Goal: Navigation & Orientation: Find specific page/section

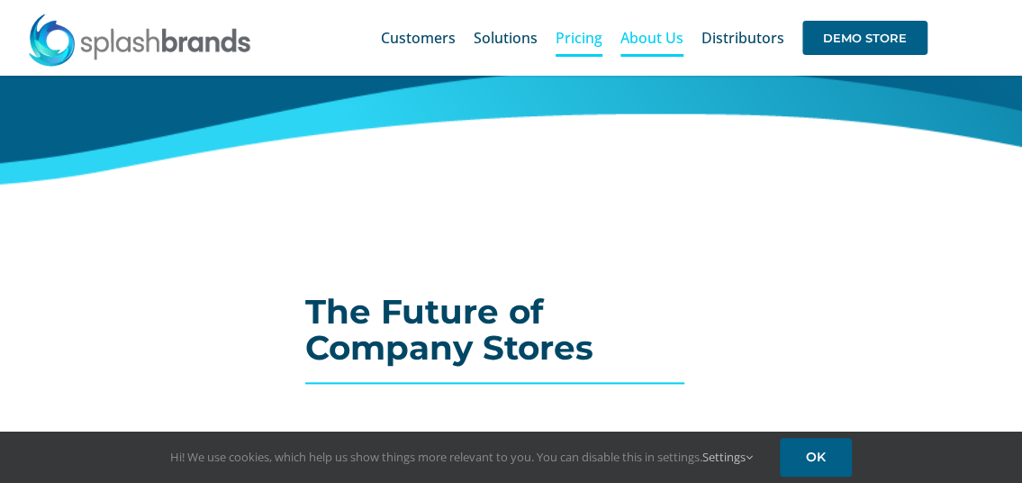
scroll to position [900, 0]
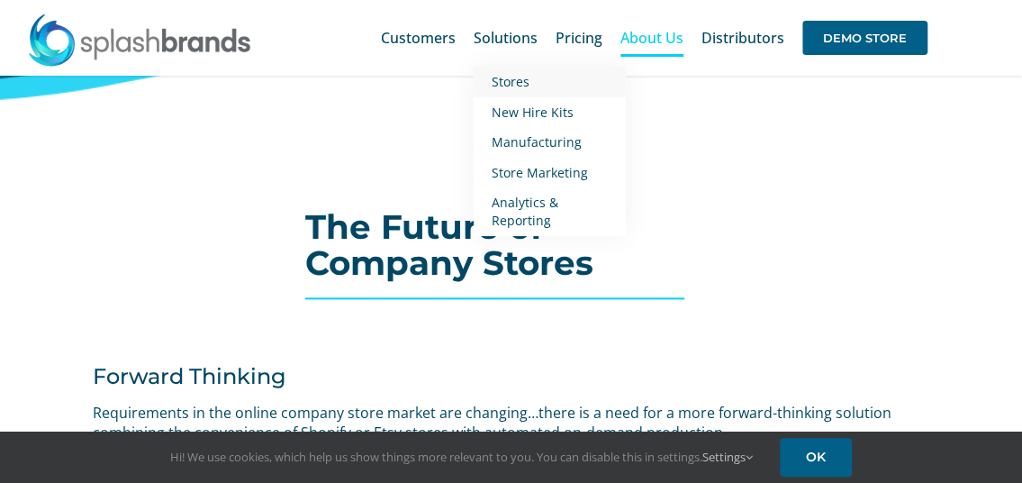
click at [504, 76] on span "Stores" at bounding box center [511, 81] width 38 height 17
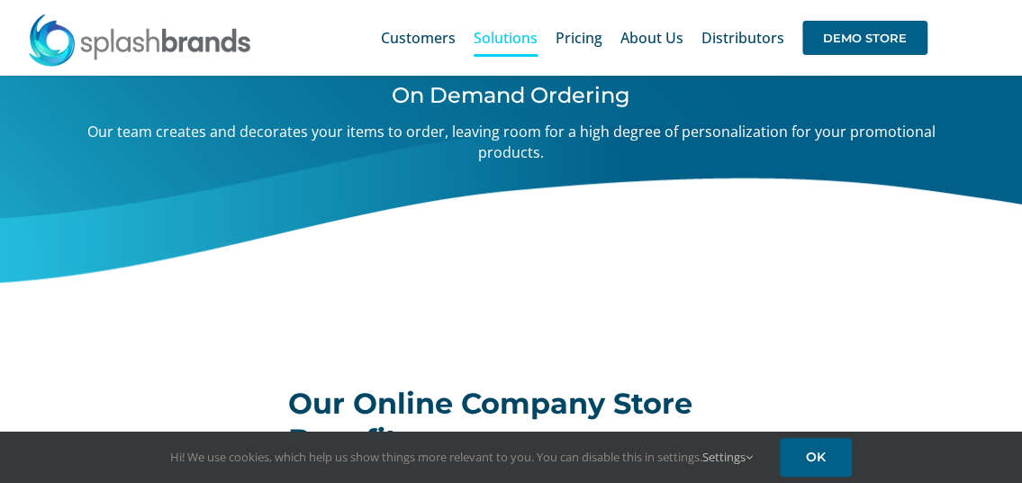
scroll to position [450, 0]
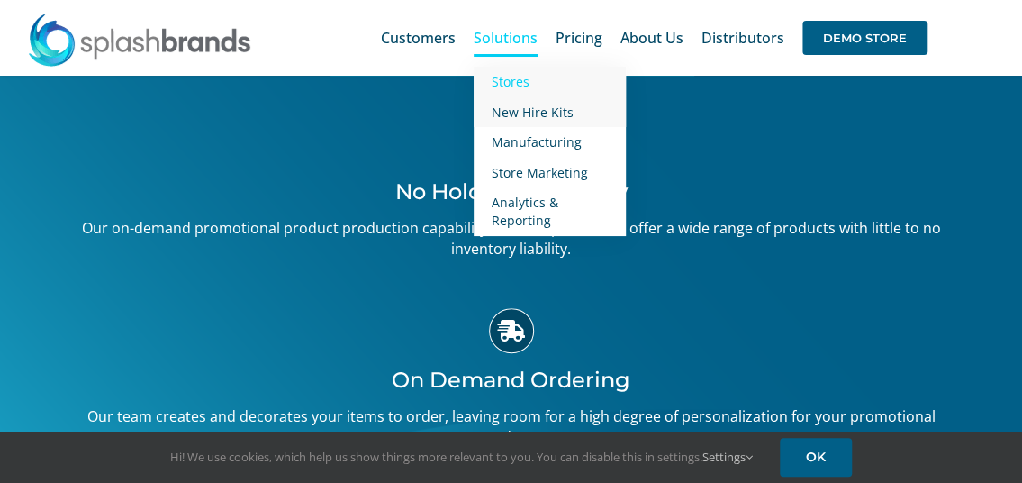
click at [541, 113] on span "New Hire Kits" at bounding box center [533, 112] width 82 height 17
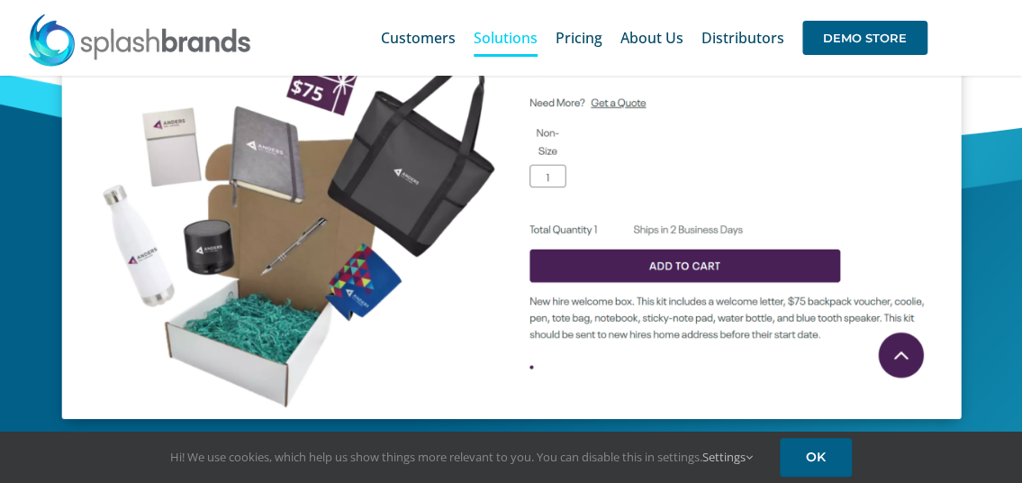
scroll to position [679, 0]
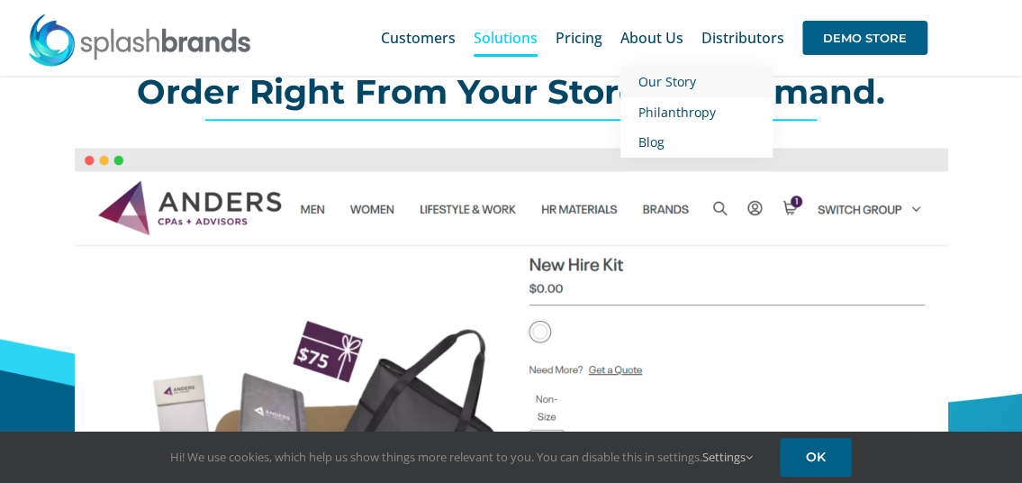
click at [672, 85] on span "Our Story" at bounding box center [667, 81] width 58 height 17
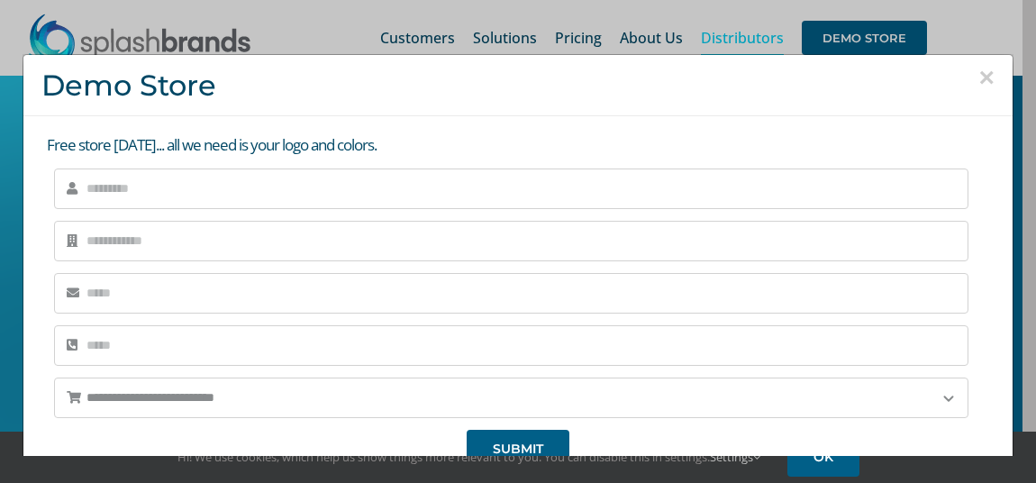
click at [978, 69] on button "×" at bounding box center [986, 77] width 16 height 27
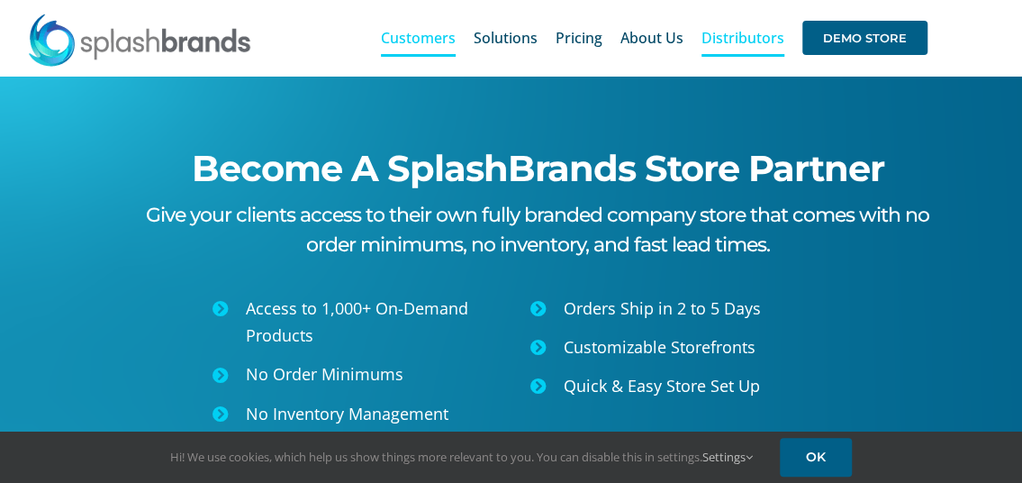
click at [423, 31] on span "Customers" at bounding box center [418, 38] width 75 height 14
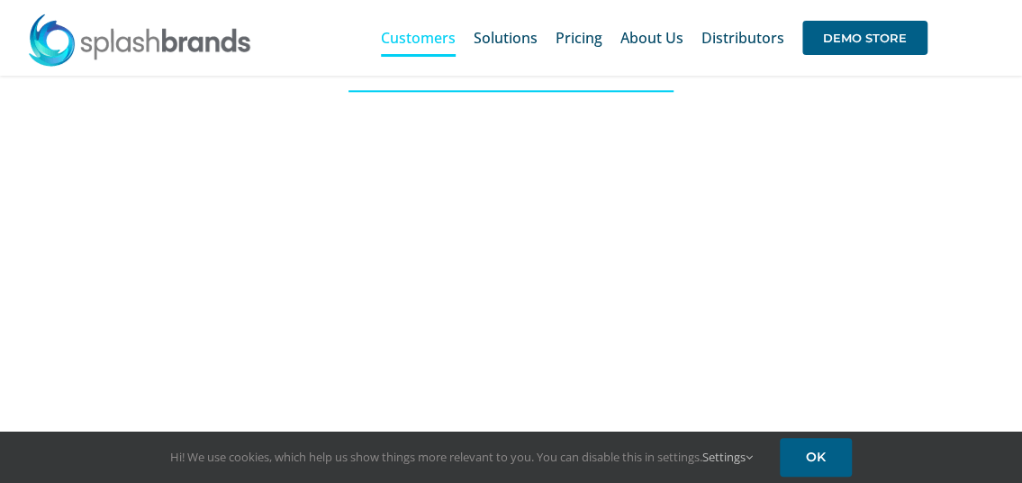
scroll to position [828, 0]
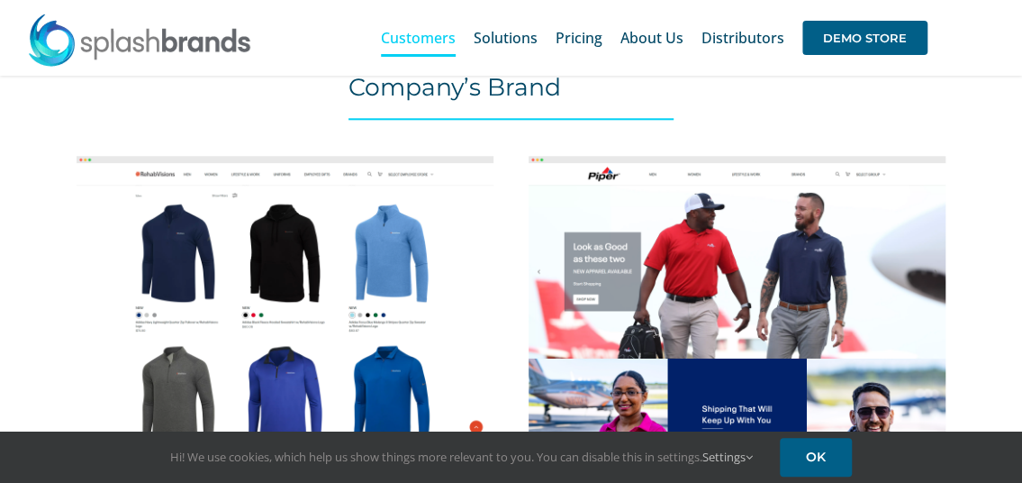
click at [357, 223] on img at bounding box center [285, 300] width 417 height 289
